Goal: Information Seeking & Learning: Learn about a topic

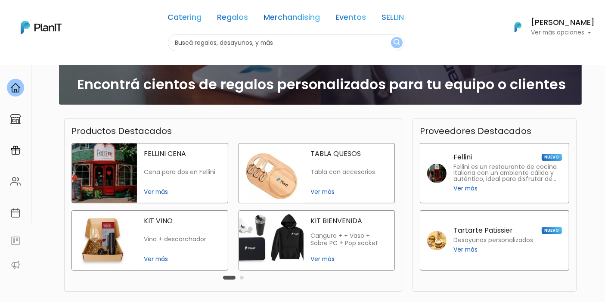
scroll to position [191, 0]
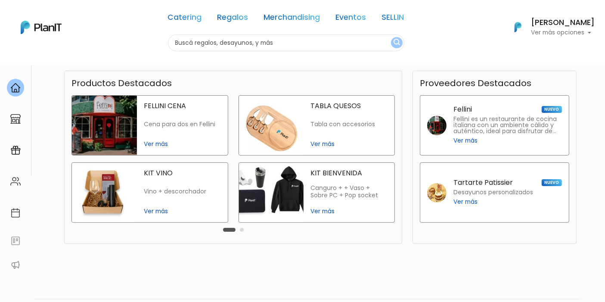
click at [244, 231] on div "Carousel Pagination" at bounding box center [233, 229] width 25 height 10
click at [241, 230] on button "Carousel Page 2" at bounding box center [242, 230] width 4 height 4
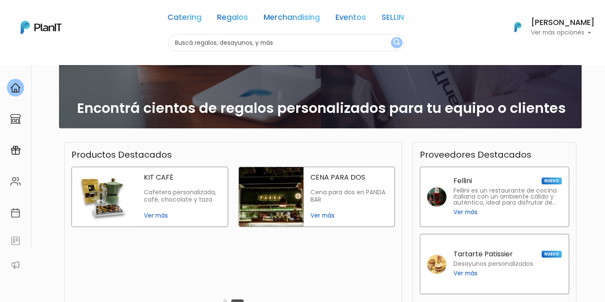
scroll to position [0, 0]
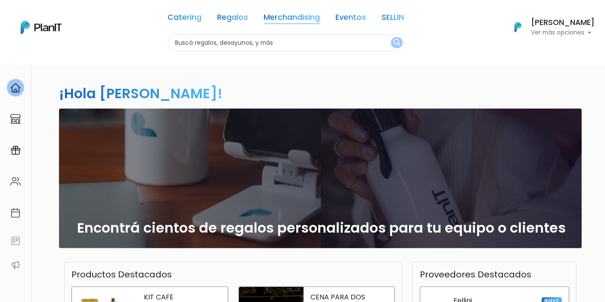
click at [288, 21] on link "Merchandising" at bounding box center [292, 19] width 56 height 10
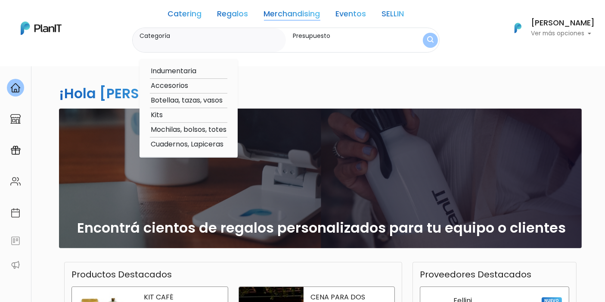
click at [162, 113] on option "Kits" at bounding box center [189, 115] width 78 height 11
type input "Kits"
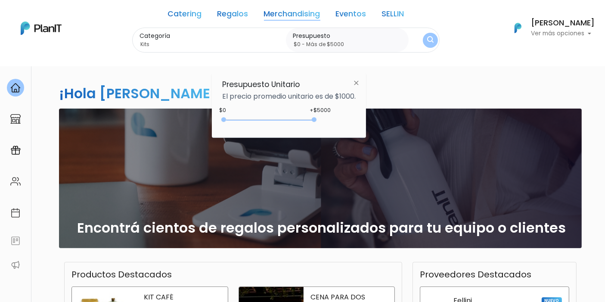
type input "$0 - Más de $5000"
drag, startPoint x: 241, startPoint y: 119, endPoint x: 352, endPoint y: 115, distance: 111.2
click at [352, 115] on div "+$5000 $0 0 : 5000 0 5000 0,5000" at bounding box center [289, 121] width 134 height 17
click at [433, 36] on img "submit" at bounding box center [430, 40] width 7 height 9
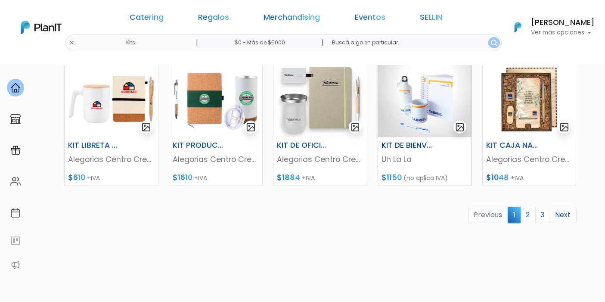
scroll to position [383, 0]
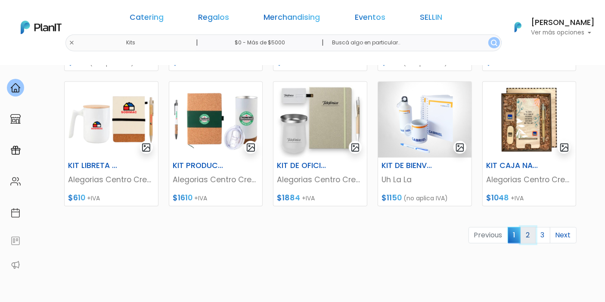
click at [527, 234] on link "2" at bounding box center [528, 235] width 15 height 16
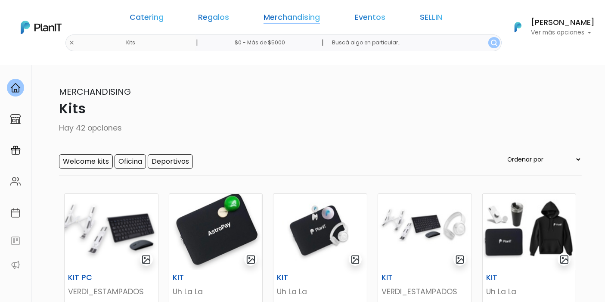
click at [305, 22] on link "Merchandising" at bounding box center [292, 19] width 56 height 10
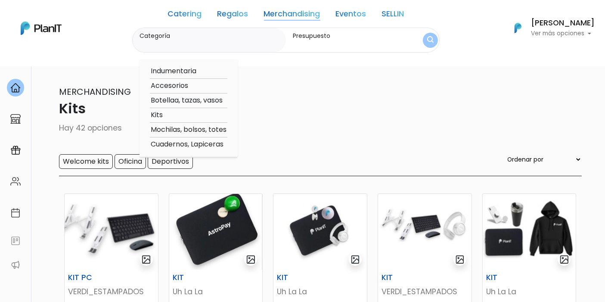
click at [185, 71] on option "Indumentaria" at bounding box center [189, 71] width 78 height 11
type input "Indumentaria"
type input "$0 - $1000"
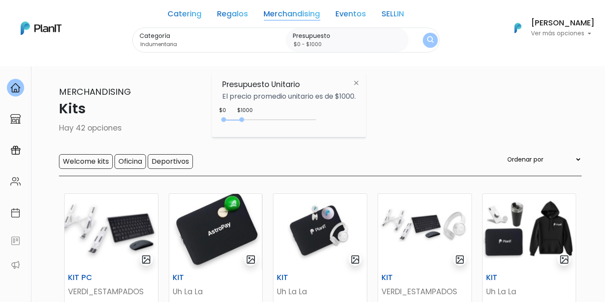
click at [310, 16] on link "Merchandising" at bounding box center [292, 15] width 56 height 10
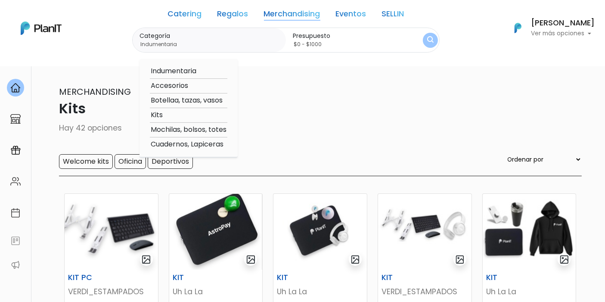
click at [181, 86] on option "Accesorios" at bounding box center [189, 86] width 78 height 11
type input "Accesorios"
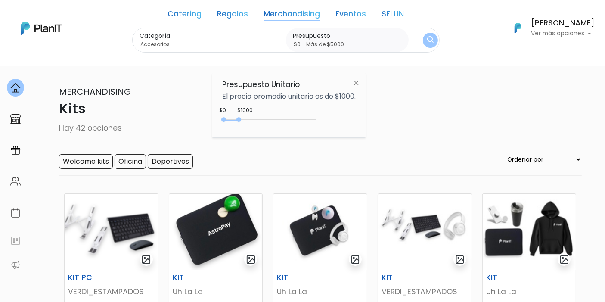
type input "$0 - Más de $5000"
drag, startPoint x: 241, startPoint y: 119, endPoint x: 362, endPoint y: 108, distance: 121.1
click at [362, 108] on div "Presupuesto Unitario El precio promedio unitario es de $1000. +$5000 $0 0 : 500…" at bounding box center [289, 105] width 154 height 64
click at [435, 36] on button "submit" at bounding box center [430, 40] width 15 height 15
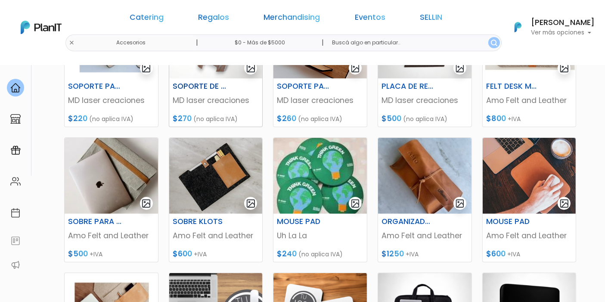
scroll to position [239, 0]
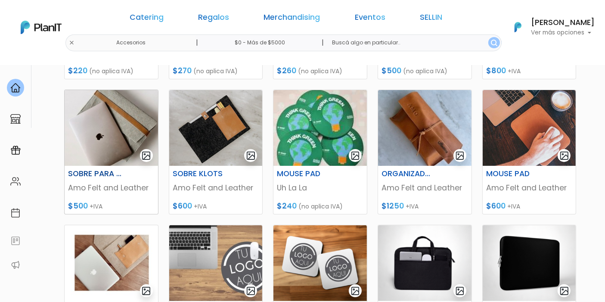
click at [106, 143] on img at bounding box center [111, 128] width 93 height 76
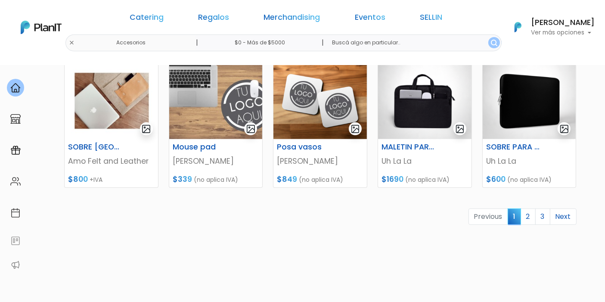
scroll to position [383, 0]
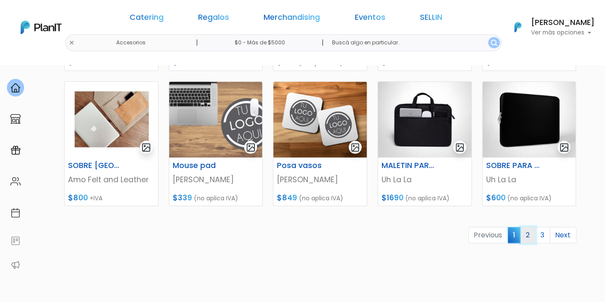
click at [526, 235] on link "2" at bounding box center [528, 235] width 15 height 16
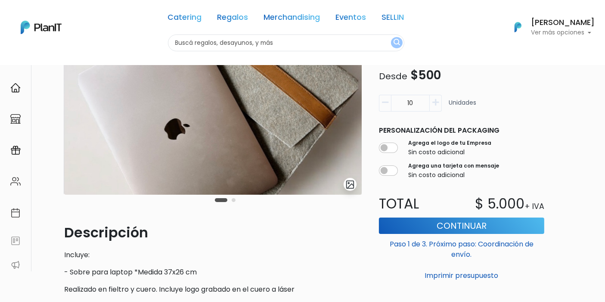
scroll to position [48, 0]
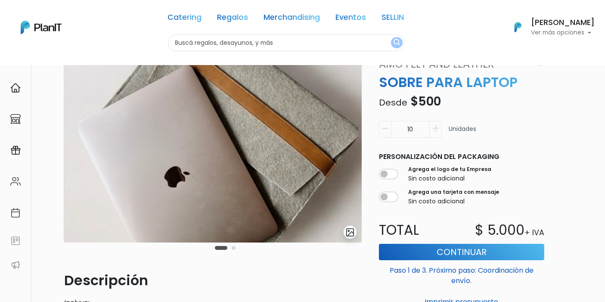
click at [325, 142] on img at bounding box center [213, 149] width 298 height 186
click at [266, 141] on img at bounding box center [213, 149] width 298 height 186
click at [351, 234] on img "submit" at bounding box center [350, 232] width 10 height 10
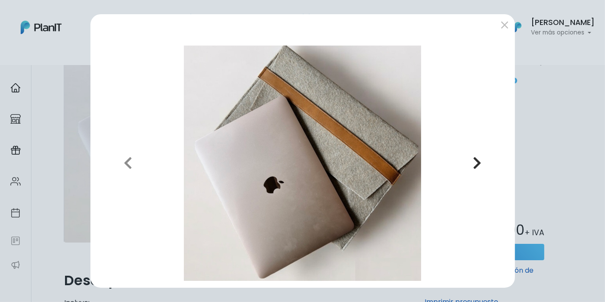
click at [478, 165] on icon "button" at bounding box center [477, 163] width 9 height 14
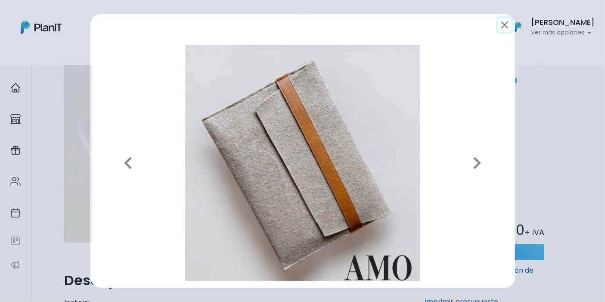
click at [506, 27] on button "submit" at bounding box center [505, 25] width 14 height 14
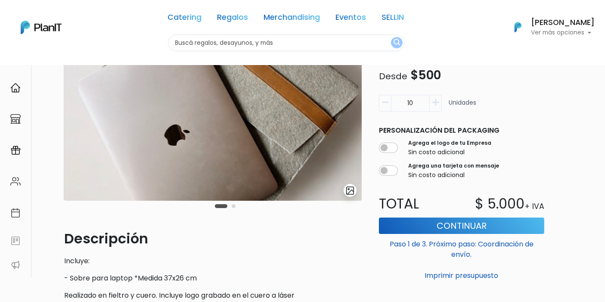
scroll to position [0, 0]
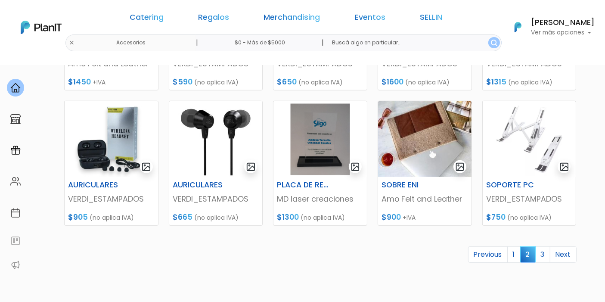
scroll to position [383, 0]
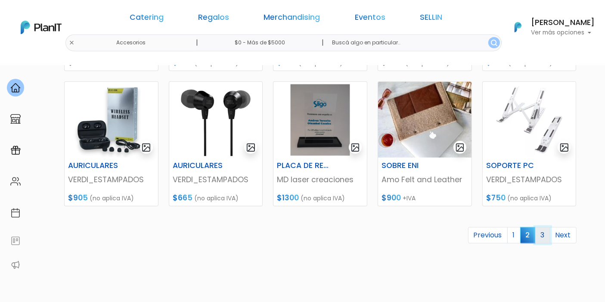
click at [544, 234] on link "3" at bounding box center [542, 235] width 15 height 16
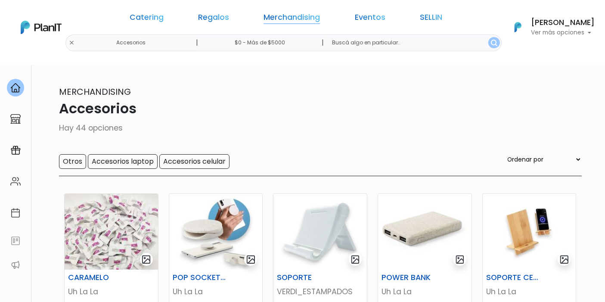
click at [297, 18] on link "Merchandising" at bounding box center [292, 19] width 56 height 10
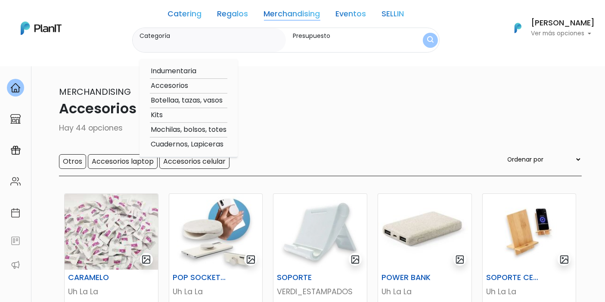
click at [186, 101] on option "Botellaa, tazas, vasos" at bounding box center [189, 100] width 78 height 11
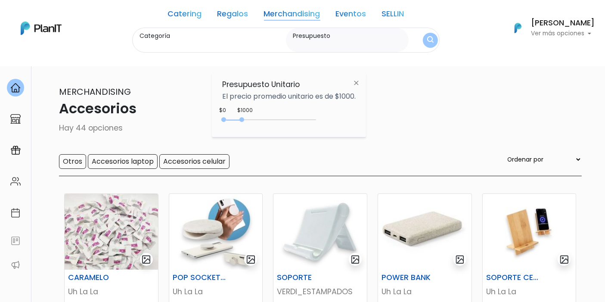
type input "Botellaa, tazas, vasos"
type input "$0 - Más de $5000"
drag, startPoint x: 242, startPoint y: 119, endPoint x: 336, endPoint y: 117, distance: 94.4
click at [336, 117] on div "+$5000 $0 0 : 5000 0 5000 0,5000" at bounding box center [289, 121] width 134 height 17
click at [435, 37] on button "submit" at bounding box center [430, 39] width 17 height 17
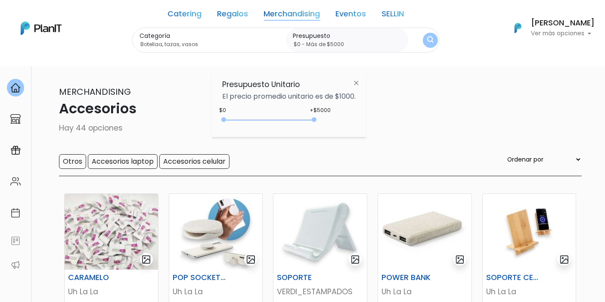
click at [274, 16] on link "Merchandising" at bounding box center [292, 15] width 56 height 10
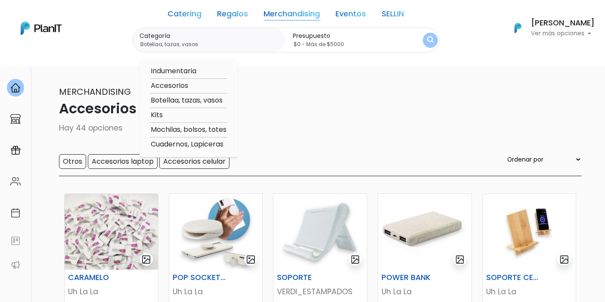
click at [199, 128] on option "Mochilas, bolsos, totes" at bounding box center [189, 129] width 78 height 11
type input "Mochilas, bolsos, totes"
type input "$0 - Más de $5000"
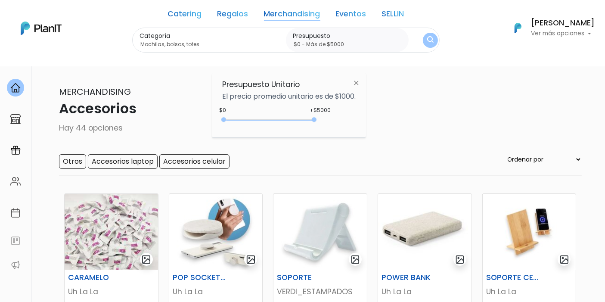
click at [431, 40] on img "submit" at bounding box center [430, 40] width 7 height 9
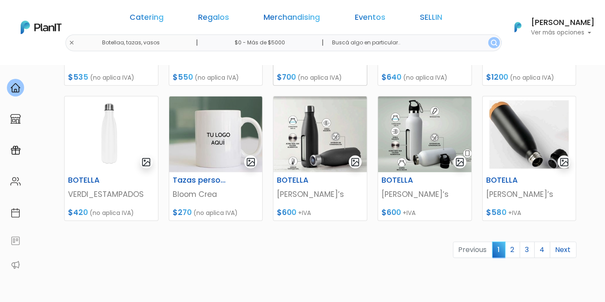
scroll to position [383, 0]
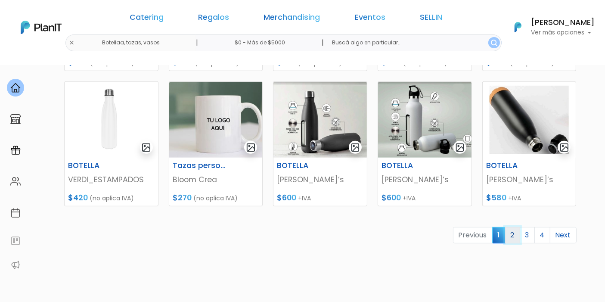
click at [515, 233] on link "2" at bounding box center [512, 235] width 15 height 16
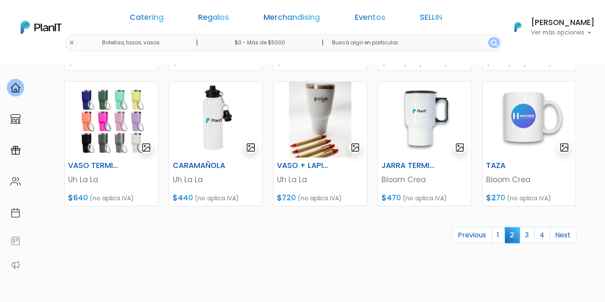
scroll to position [431, 0]
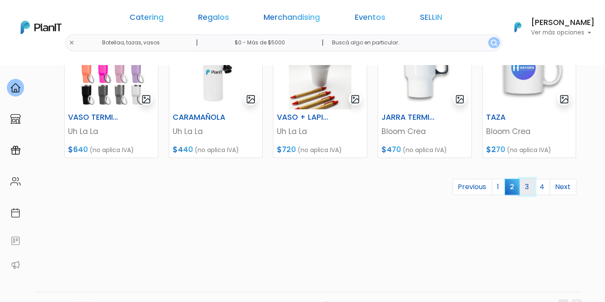
click at [530, 185] on link "3" at bounding box center [527, 187] width 15 height 16
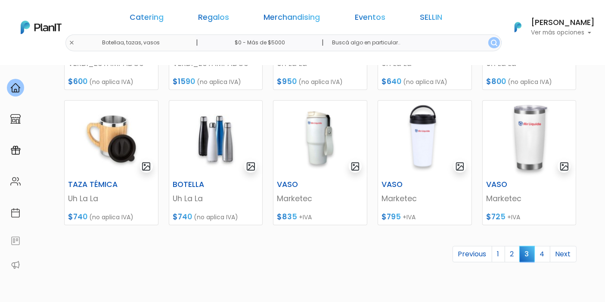
scroll to position [383, 0]
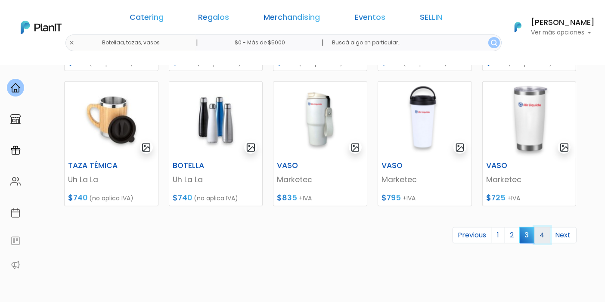
click at [543, 236] on link "4" at bounding box center [543, 235] width 16 height 16
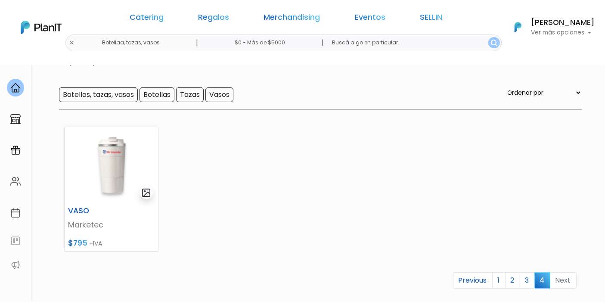
scroll to position [96, 0]
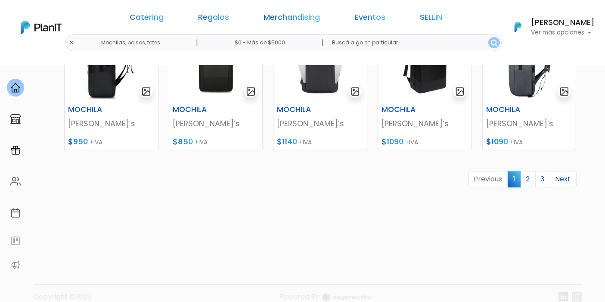
scroll to position [455, 0]
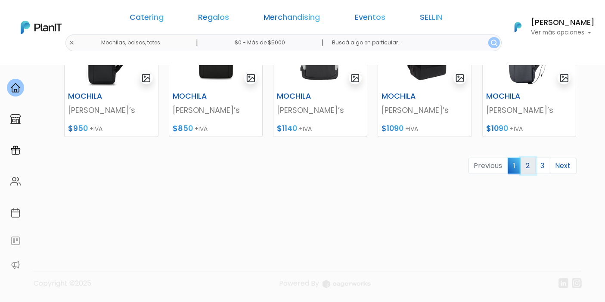
click at [530, 158] on link "2" at bounding box center [528, 166] width 15 height 16
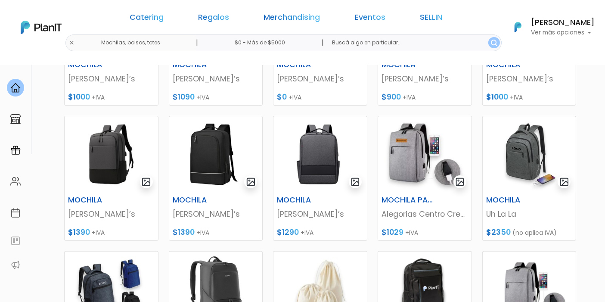
scroll to position [191, 0]
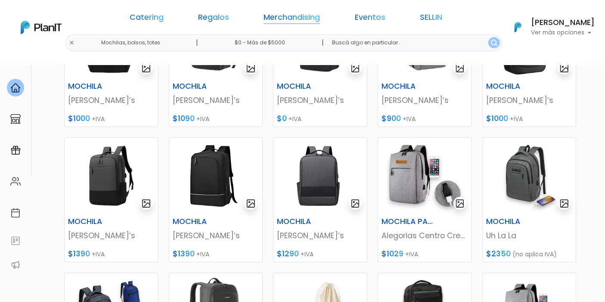
click at [276, 16] on link "Merchandising" at bounding box center [292, 19] width 56 height 10
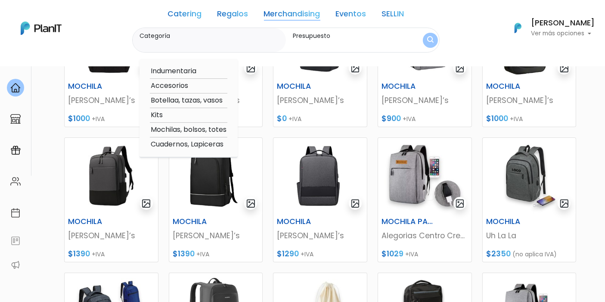
click at [208, 143] on option "Cuadernos, Lapiceras" at bounding box center [189, 144] width 78 height 11
type input "Cuadernos, Lapiceras"
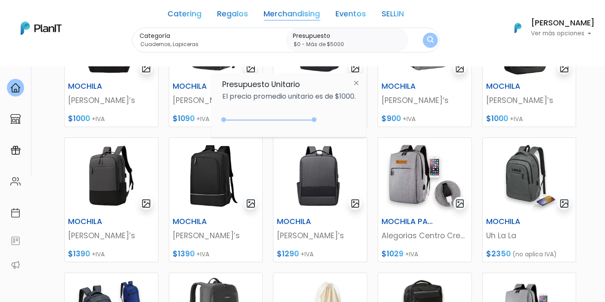
type input "$0 - Más de $5000"
drag, startPoint x: 242, startPoint y: 119, endPoint x: 338, endPoint y: 112, distance: 96.3
click at [338, 113] on div "+$5000 $0 0 : 5000 0 5000 0,5000" at bounding box center [289, 121] width 134 height 17
click at [432, 36] on button "submit" at bounding box center [431, 40] width 18 height 18
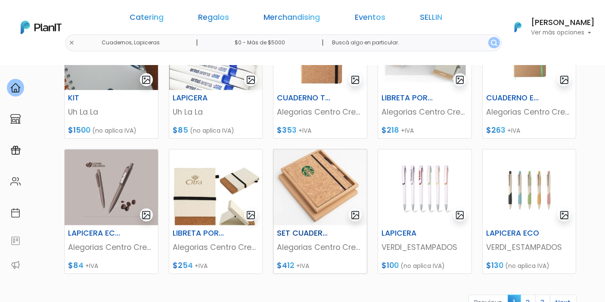
scroll to position [335, 0]
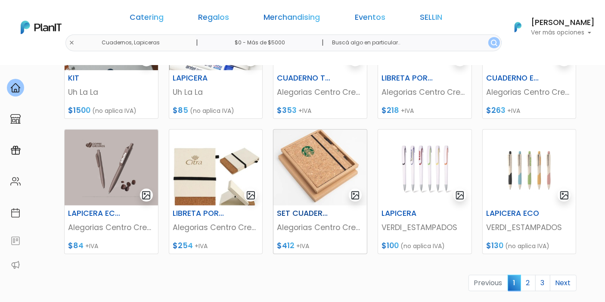
drag, startPoint x: 305, startPoint y: 171, endPoint x: 295, endPoint y: 194, distance: 25.3
click at [295, 194] on img at bounding box center [320, 168] width 93 height 76
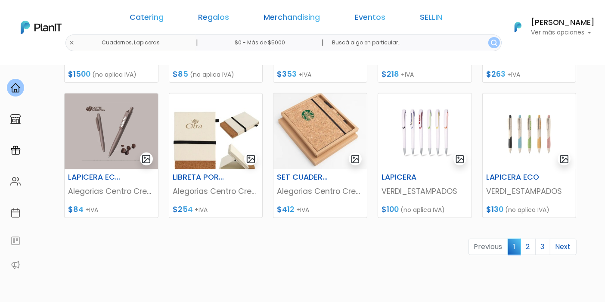
scroll to position [431, 0]
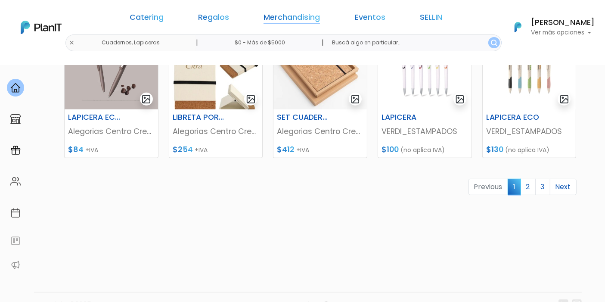
click at [271, 14] on link "Merchandising" at bounding box center [292, 19] width 56 height 10
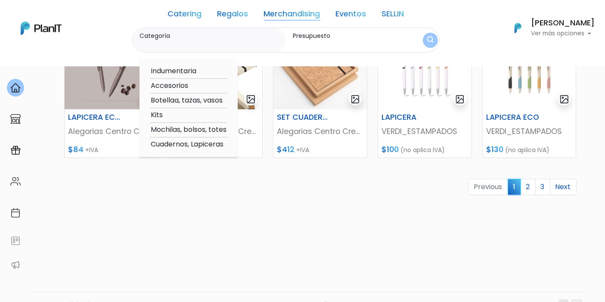
click at [167, 84] on option "Accesorios" at bounding box center [189, 86] width 78 height 11
type input "Accesorios"
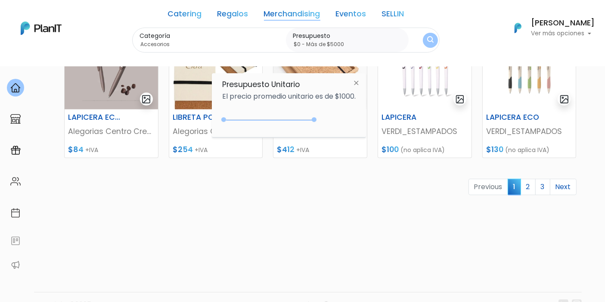
drag, startPoint x: 241, startPoint y: 119, endPoint x: 345, endPoint y: 109, distance: 103.8
click at [343, 111] on div "Presupuesto Unitario El precio promedio unitario es de $1000. +$5000 $0 0 : 500…" at bounding box center [289, 105] width 154 height 64
type input "$0 - Más de $5000"
click at [429, 41] on img "submit" at bounding box center [430, 40] width 6 height 8
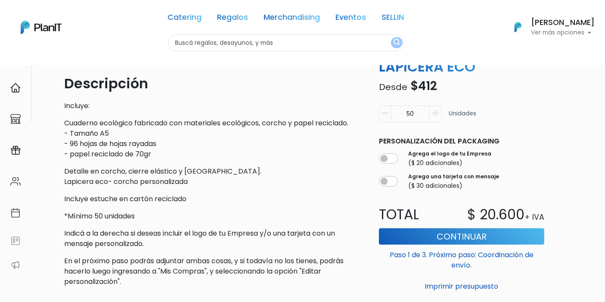
scroll to position [287, 0]
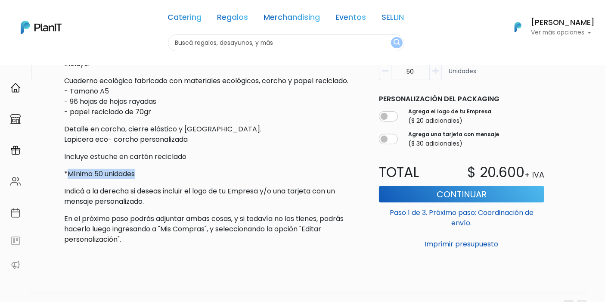
drag, startPoint x: 68, startPoint y: 177, endPoint x: 139, endPoint y: 175, distance: 70.7
click at [137, 175] on p "*Mínimo 50 unidades" at bounding box center [213, 174] width 298 height 10
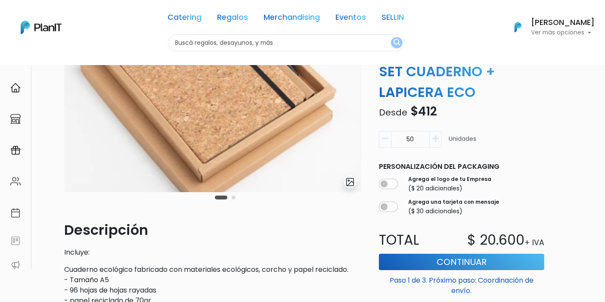
scroll to position [239, 0]
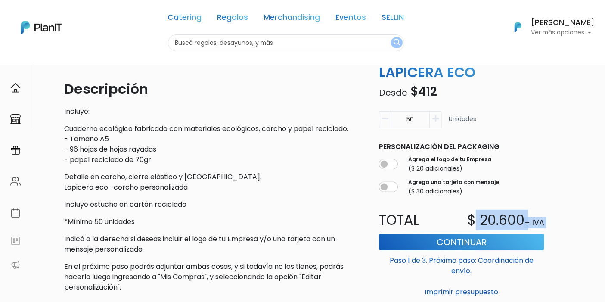
drag, startPoint x: 474, startPoint y: 211, endPoint x: 555, endPoint y: 203, distance: 81.4
click at [555, 203] on div "Merchandising [GEOGRAPHIC_DATA], [GEOGRAPHIC_DATA] slide 3 of 2 Descripción Inc…" at bounding box center [323, 72] width 528 height 453
click at [544, 187] on div "Agrega una tarjeta con mensaje ($ 30 adicionales)" at bounding box center [462, 187] width 166 height 21
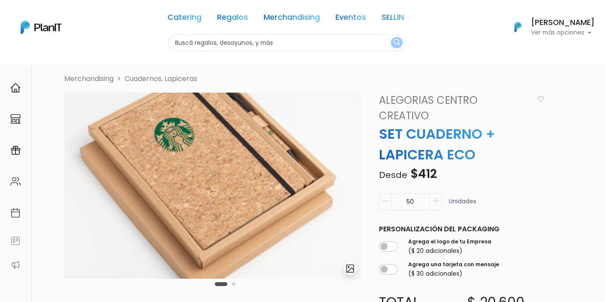
scroll to position [0, 0]
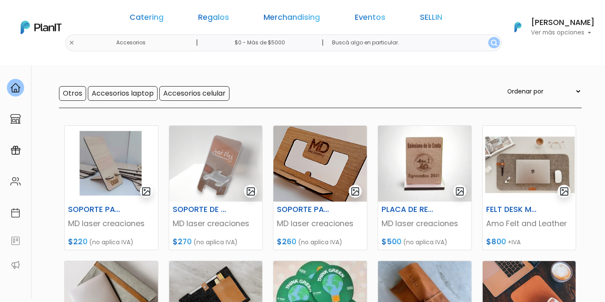
scroll to position [48, 0]
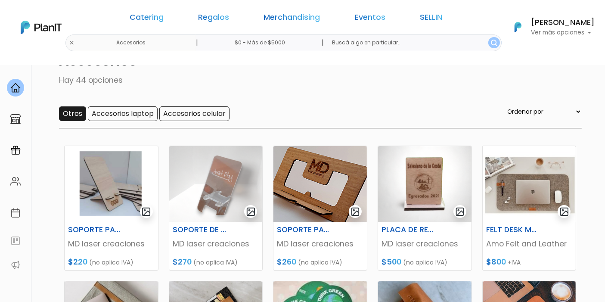
click at [80, 110] on input "Otros" at bounding box center [72, 113] width 27 height 15
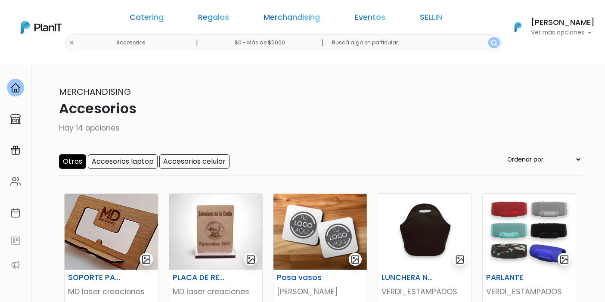
click at [376, 47] on input "text" at bounding box center [413, 42] width 176 height 17
type input "playa"
click at [488, 37] on button "submit" at bounding box center [494, 42] width 12 height 11
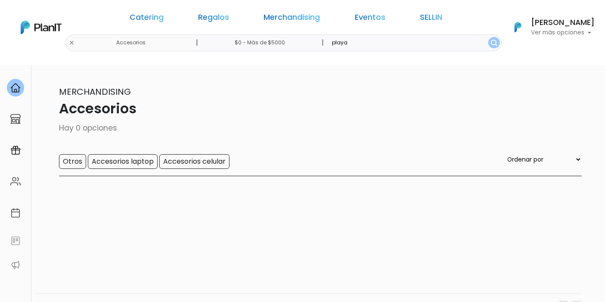
click at [138, 44] on div "Catering Regalos Merchandising Eventos SELLIN Accesorios | $0 - Más de $5000 | …" at bounding box center [302, 27] width 605 height 48
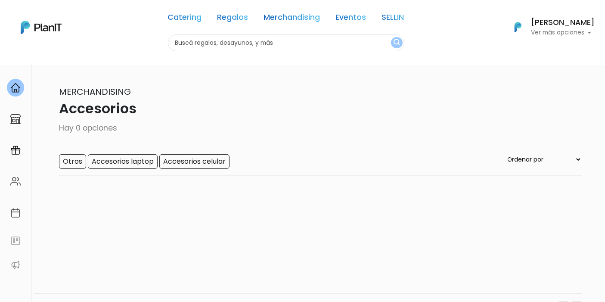
click at [221, 48] on input "text" at bounding box center [286, 42] width 236 height 17
type input "playa"
click at [391, 37] on button "submit" at bounding box center [397, 42] width 12 height 11
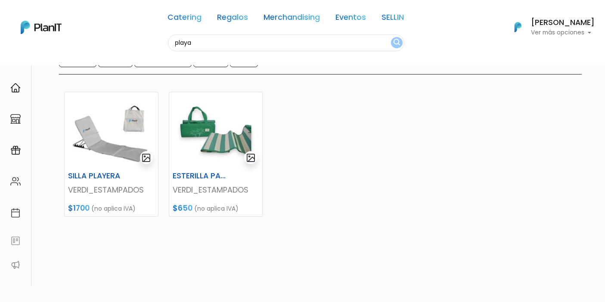
scroll to position [96, 0]
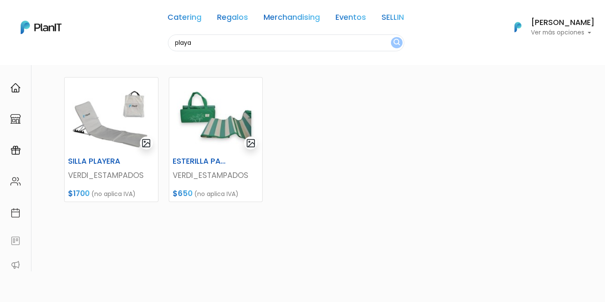
click at [358, 128] on div "SILLA PLAYERA VERDI_ESTAMPADOS $1700 (no aplica IVA) ESTERILLA PARA PLAYA VERDI…" at bounding box center [320, 169] width 523 height 204
click at [272, 16] on link "Merchandising" at bounding box center [292, 19] width 56 height 10
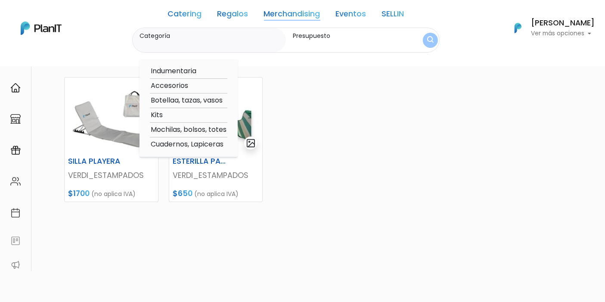
click at [164, 113] on option "Kits" at bounding box center [189, 115] width 78 height 11
type input "Kits"
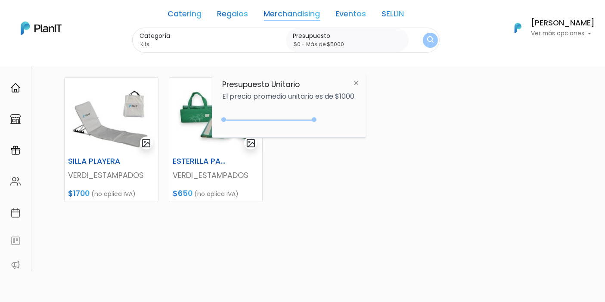
drag, startPoint x: 240, startPoint y: 117, endPoint x: 388, endPoint y: 62, distance: 157.5
click at [337, 109] on div "Presupuesto Unitario El precio promedio unitario es de $1000. +$5000 $0 0 : 500…" at bounding box center [289, 105] width 154 height 64
type input "$0 - Más de $5000"
click at [435, 38] on button "submit" at bounding box center [430, 40] width 15 height 15
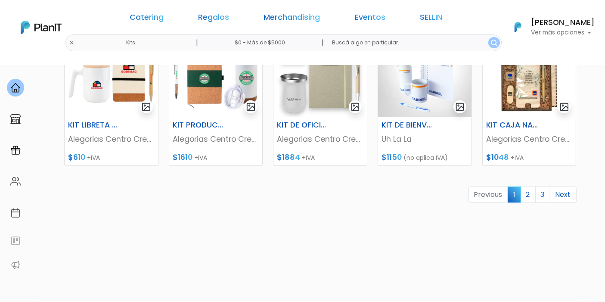
scroll to position [431, 0]
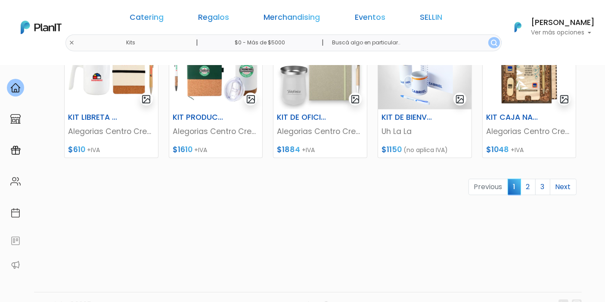
click at [518, 180] on span "1" at bounding box center [514, 187] width 13 height 16
click at [529, 183] on link "2" at bounding box center [528, 187] width 15 height 16
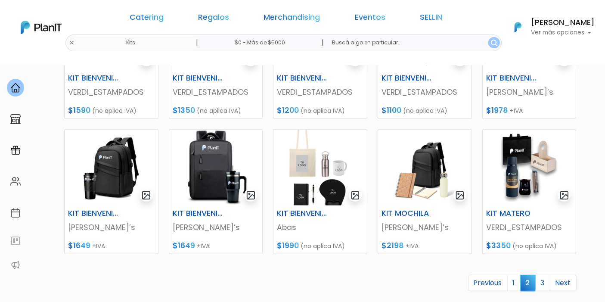
scroll to position [383, 0]
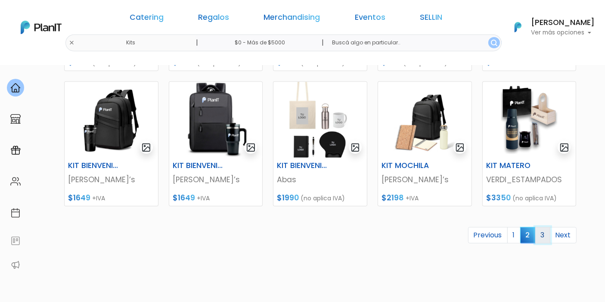
click at [543, 232] on link "3" at bounding box center [542, 235] width 15 height 16
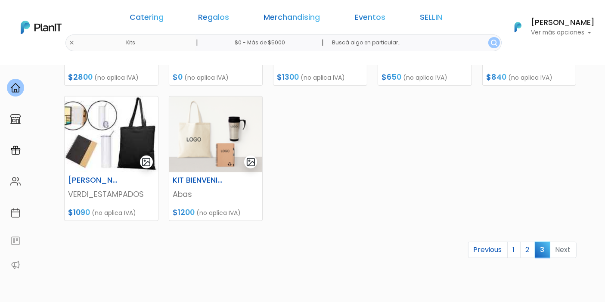
scroll to position [383, 0]
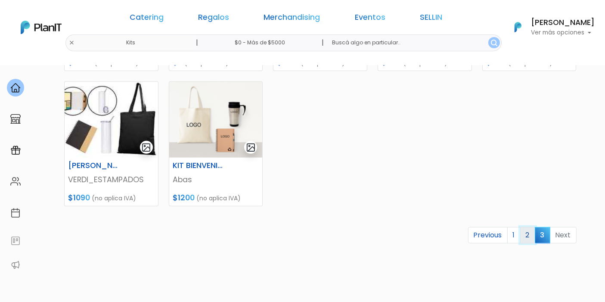
click at [532, 236] on link "2" at bounding box center [527, 235] width 15 height 16
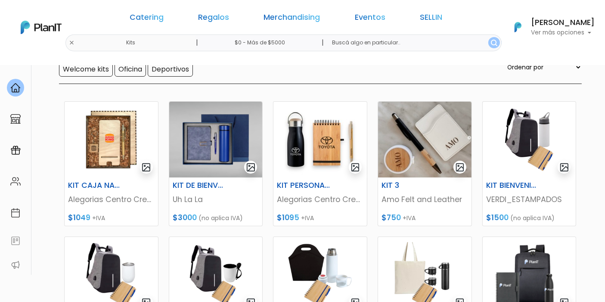
scroll to position [96, 0]
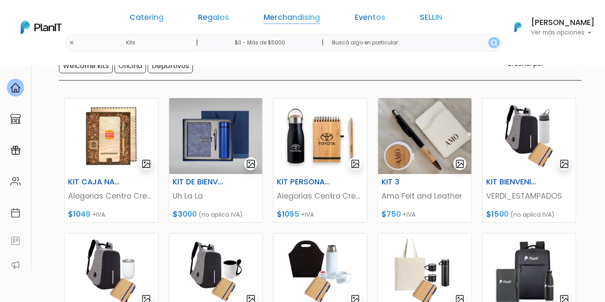
click at [286, 22] on link "Merchandising" at bounding box center [292, 19] width 56 height 10
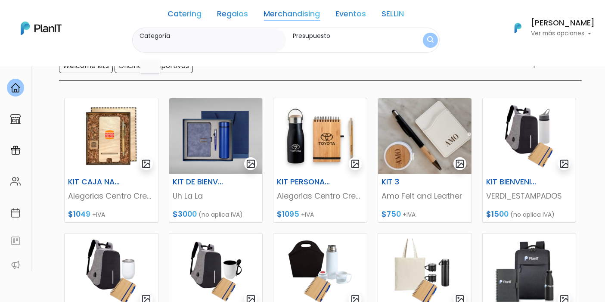
click at [302, 17] on link "Merchandising" at bounding box center [292, 15] width 56 height 10
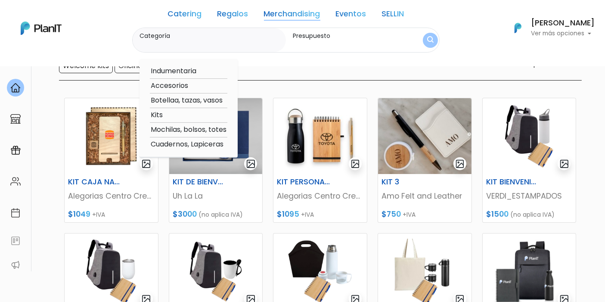
click at [334, 59] on nav "Catering Regalos Merchandising Eventos SELLIN Kits | $0 - Más de $5000 | Cateri…" at bounding box center [302, 33] width 605 height 66
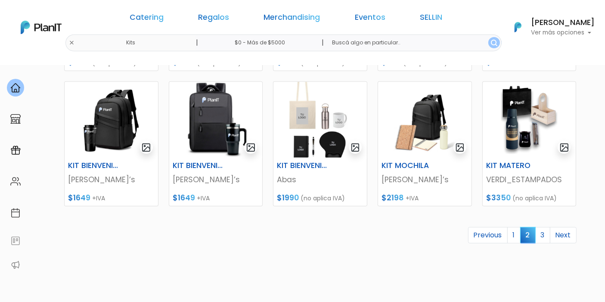
scroll to position [431, 0]
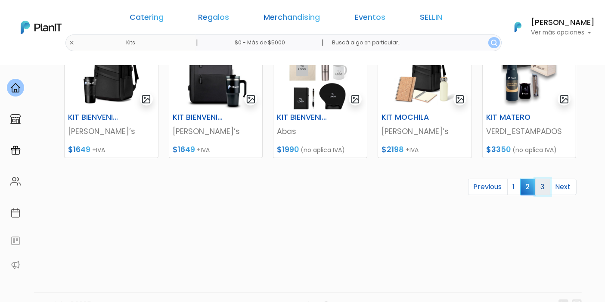
click at [546, 184] on link "3" at bounding box center [542, 187] width 15 height 16
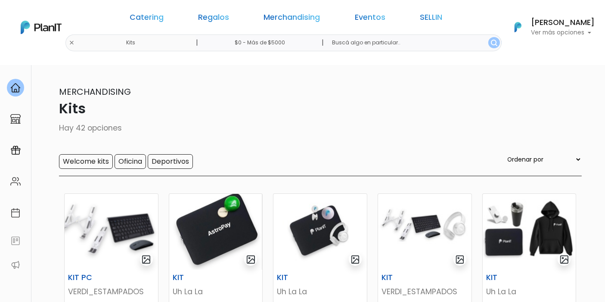
click at [266, 0] on nav "Catering Regalos Merchandising Eventos SELLIN Kits | $0 - Más de $5000 | Cateri…" at bounding box center [302, 32] width 605 height 65
click at [278, 18] on link "Merchandising" at bounding box center [292, 19] width 56 height 10
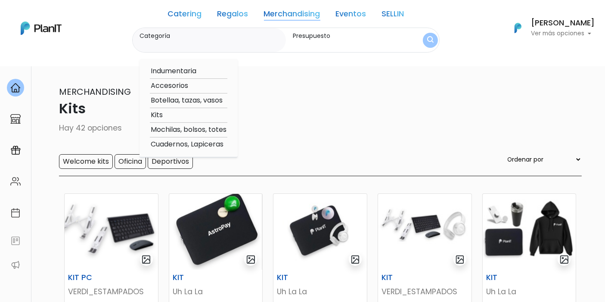
click at [407, 103] on p "Kits" at bounding box center [303, 108] width 558 height 21
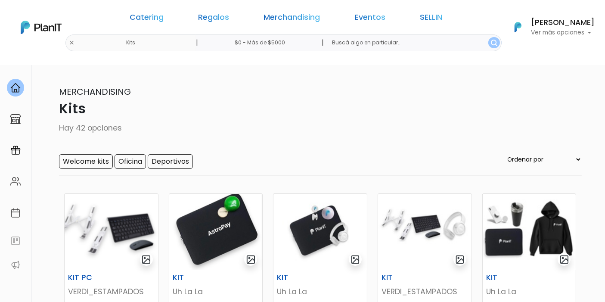
click at [420, 19] on link "SELLIN" at bounding box center [431, 19] width 22 height 10
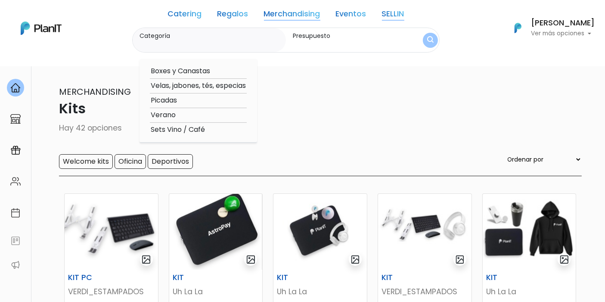
click at [162, 115] on option "Verano" at bounding box center [198, 115] width 97 height 11
type input "Verano"
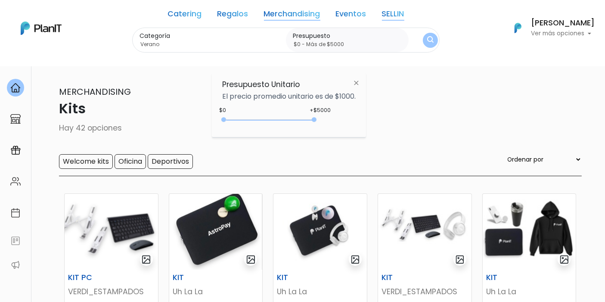
type input "$0 - Más de $5000"
drag, startPoint x: 242, startPoint y: 118, endPoint x: 379, endPoint y: 107, distance: 137.8
click at [374, 113] on body "Catering Regalos Merchandising Eventos SELLIN Kits | $0 - Más de $5000 | Cateri…" at bounding box center [302, 151] width 605 height 302
click at [427, 40] on button "submit" at bounding box center [430, 40] width 15 height 15
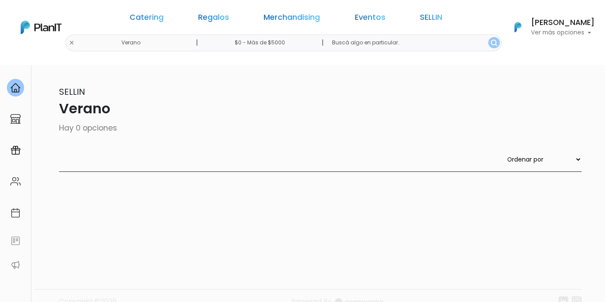
click at [420, 23] on link "SELLIN" at bounding box center [431, 19] width 22 height 10
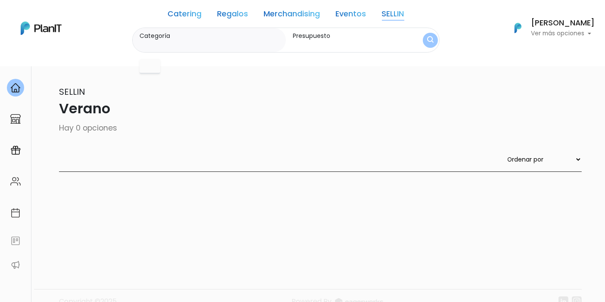
click at [388, 20] on link "SELLIN" at bounding box center [393, 15] width 22 height 10
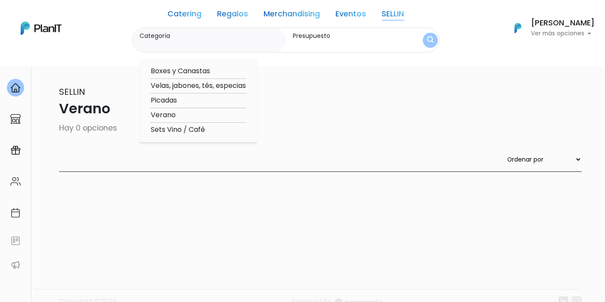
click at [176, 85] on option "Velas, jabones, tés, especias" at bounding box center [198, 86] width 97 height 11
type input "Velas, jabones, tés, especias"
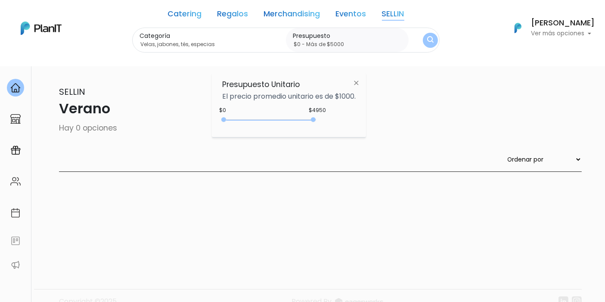
drag, startPoint x: 241, startPoint y: 119, endPoint x: 412, endPoint y: 81, distance: 175.3
click at [326, 118] on div "$4950 $0 0 : 4950 0 4950 0,5000" at bounding box center [289, 121] width 134 height 17
type input "$0 - Más de $5000"
click at [433, 37] on img "submit" at bounding box center [430, 40] width 8 height 10
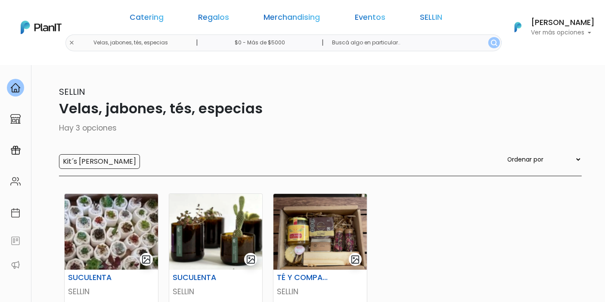
click at [399, 24] on div "Catering Regalos Merchandising Eventos SELLIN" at bounding box center [286, 18] width 332 height 31
click at [420, 22] on link "SELLIN" at bounding box center [431, 19] width 22 height 10
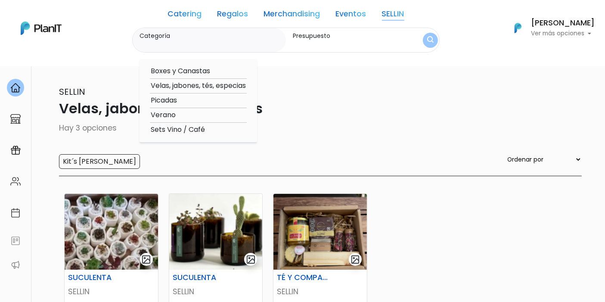
click at [202, 69] on option "Boxes y Canastas" at bounding box center [198, 71] width 97 height 11
type input "Boxes y Canastas"
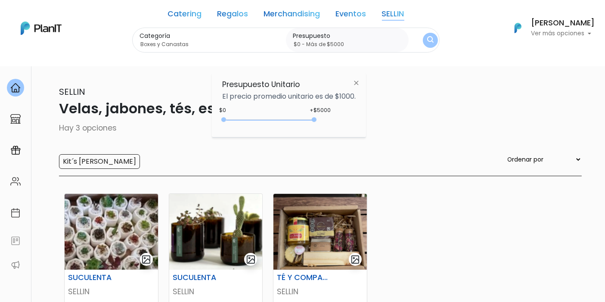
drag, startPoint x: 242, startPoint y: 118, endPoint x: 358, endPoint y: 117, distance: 115.4
click at [355, 120] on div "+$5000 $0 0 : 5000 0 5000 0,5000" at bounding box center [289, 121] width 134 height 17
type input "$0 - Más de $5000"
click at [434, 40] on img "submit" at bounding box center [430, 40] width 9 height 12
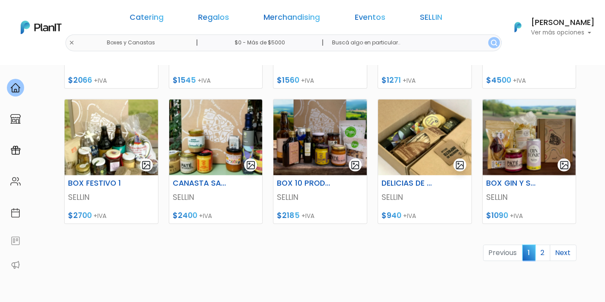
scroll to position [431, 0]
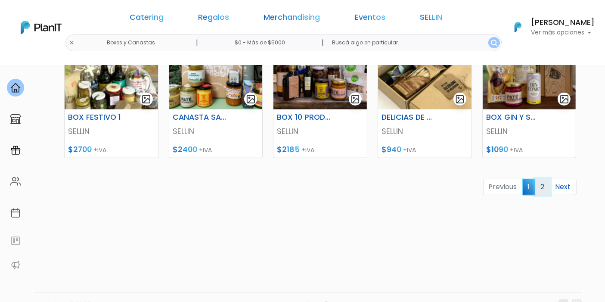
click at [544, 190] on link "2" at bounding box center [542, 187] width 15 height 16
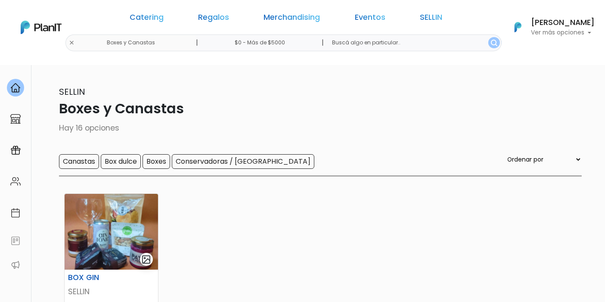
scroll to position [40, 0]
